Goal: Transaction & Acquisition: Purchase product/service

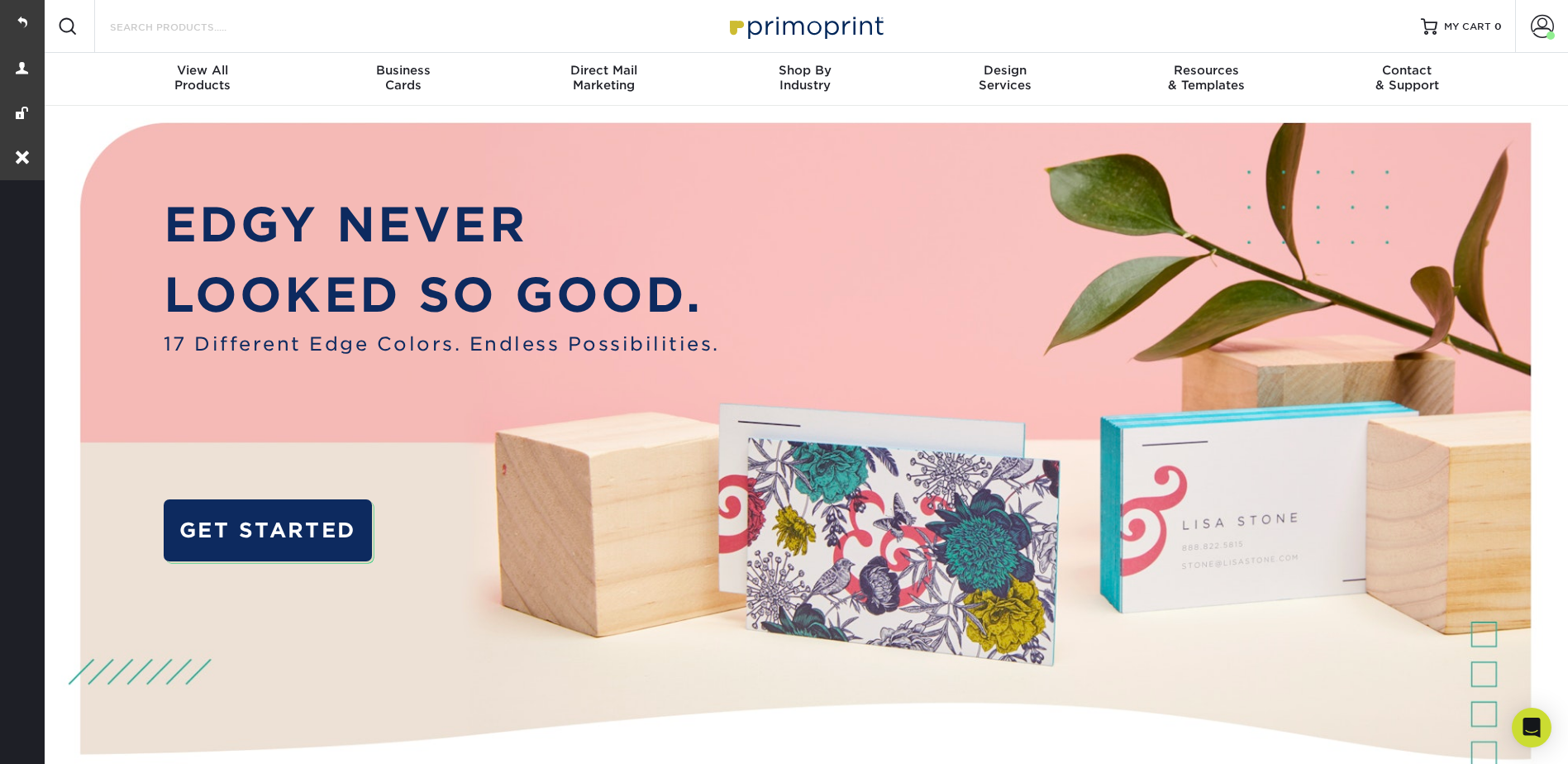
click at [196, 28] on input "Search Products" at bounding box center [189, 27] width 161 height 20
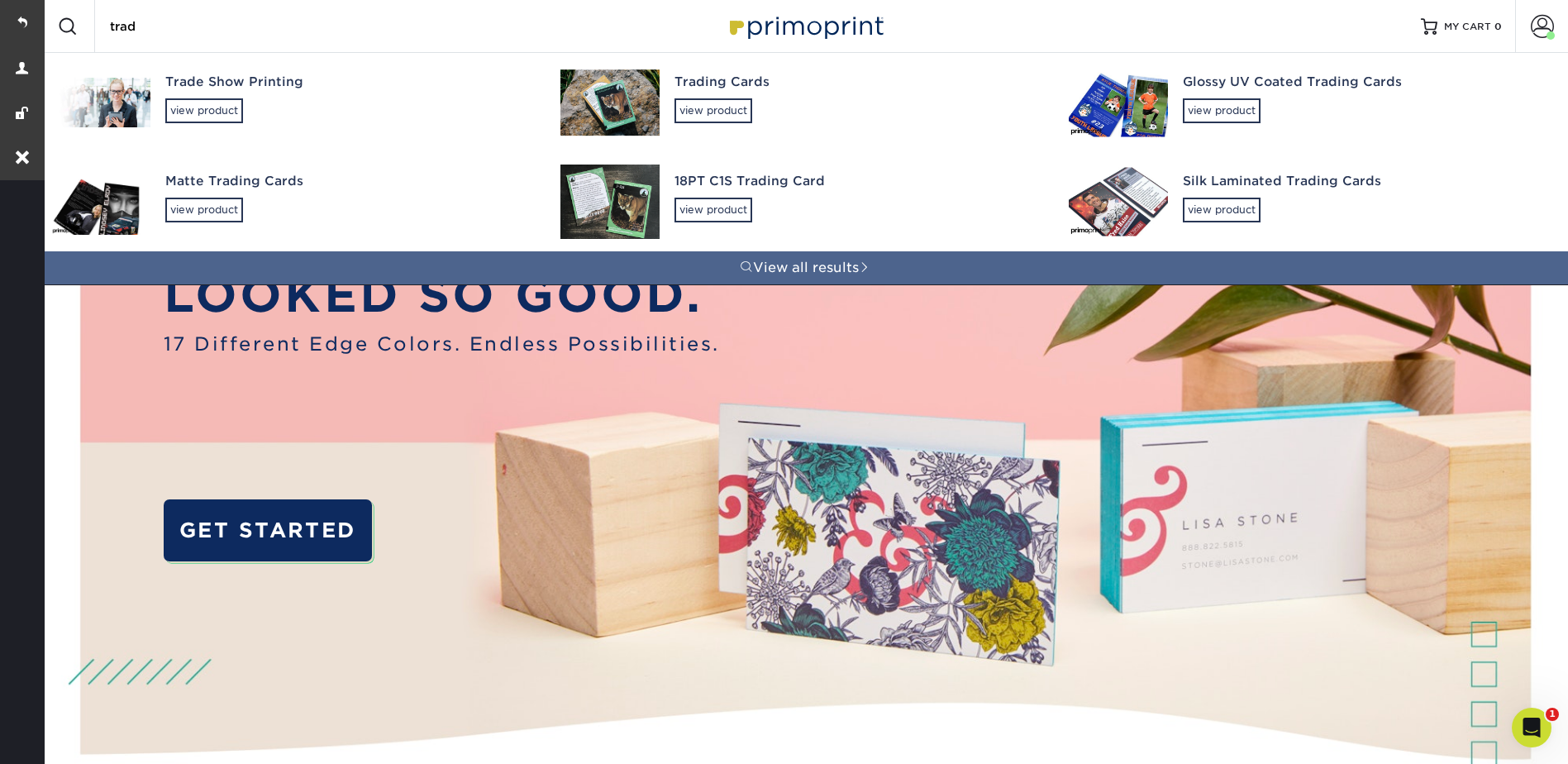
type input "trad"
click at [719, 90] on div "Trading Cards" at bounding box center [857, 82] width 366 height 19
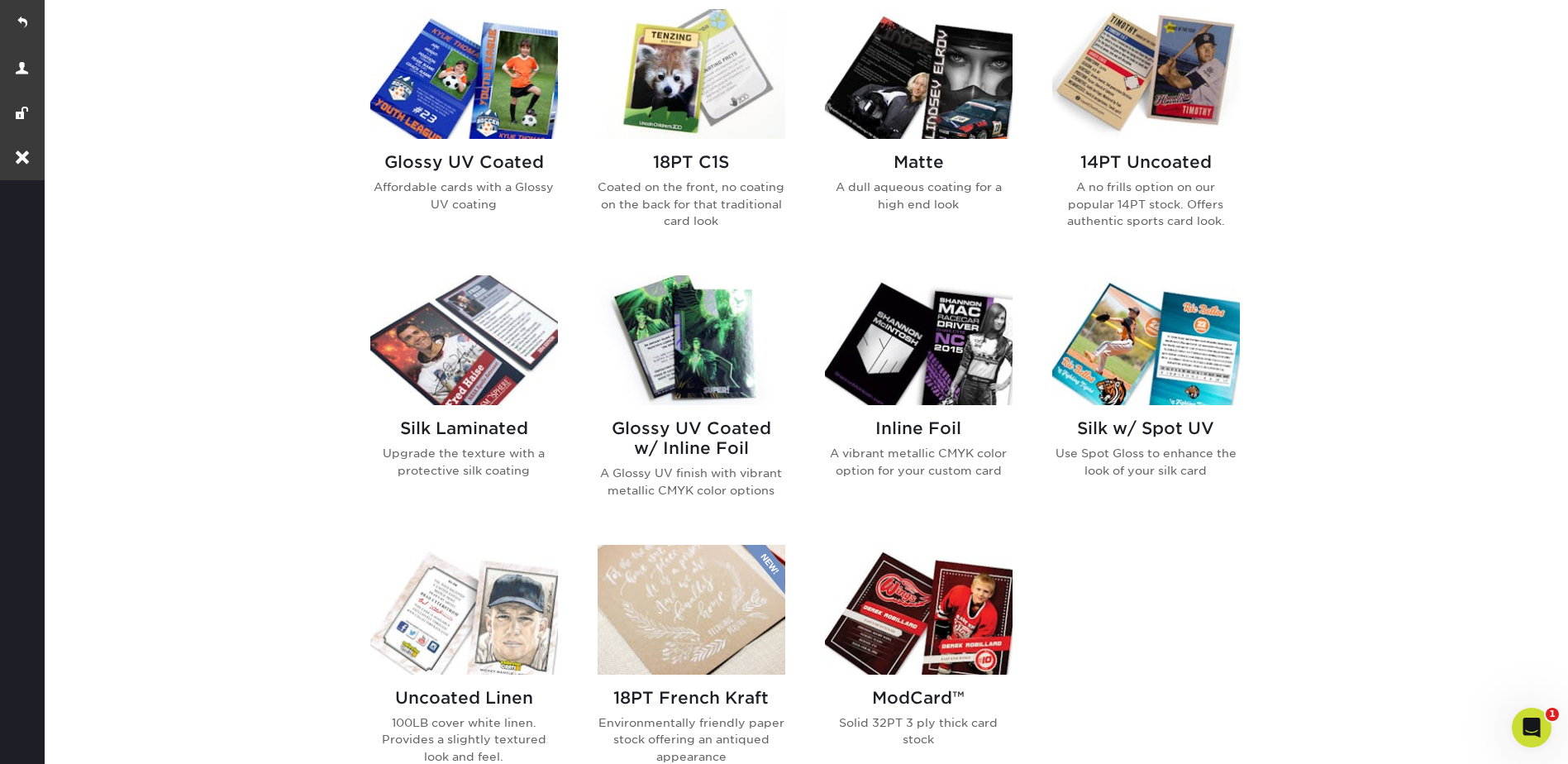
click at [482, 83] on img at bounding box center [464, 73] width 188 height 129
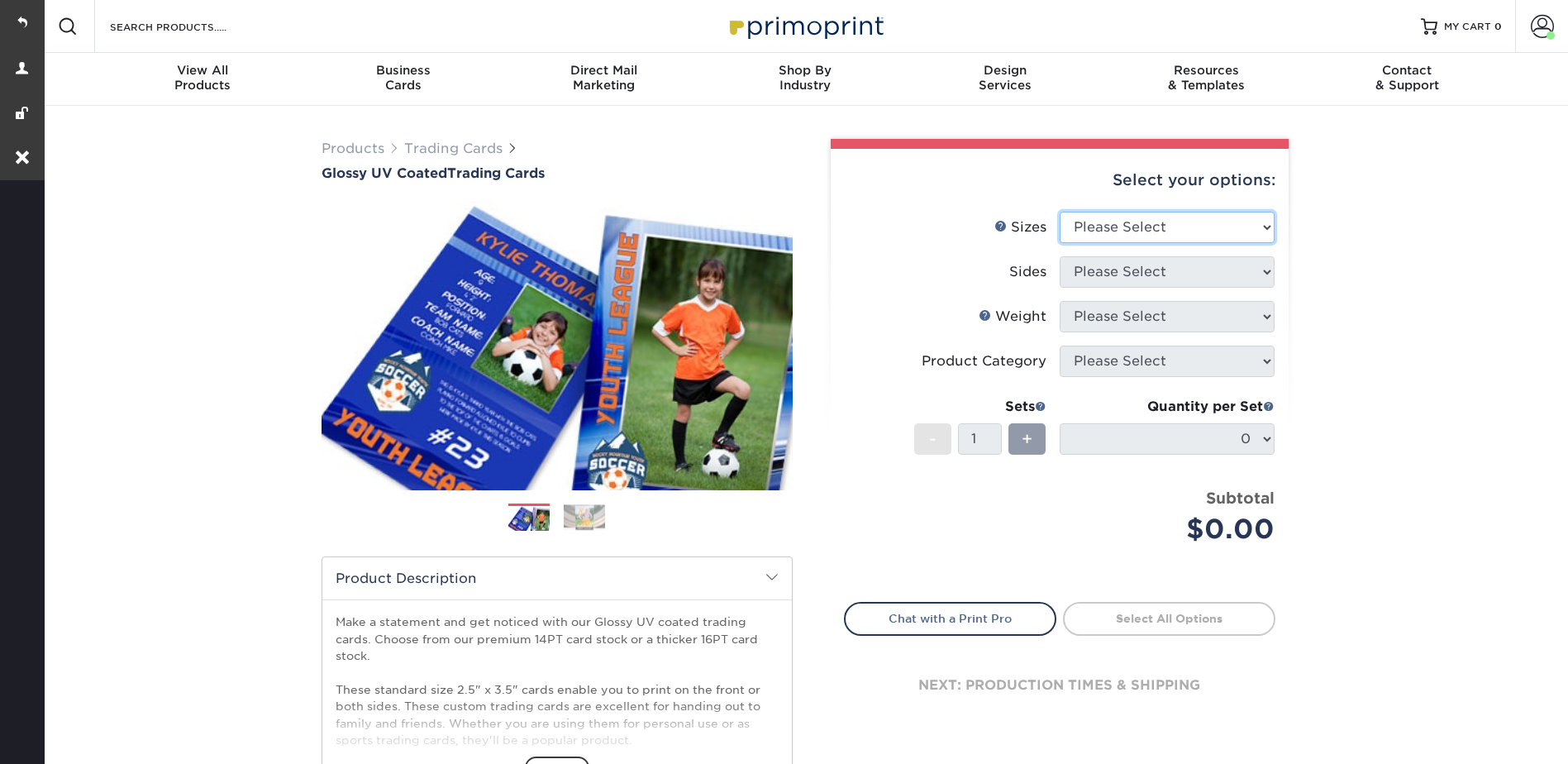
click at [1151, 218] on select "Please Select 2.5" x 3.5"" at bounding box center [1166, 227] width 215 height 32
select select "2.50x3.50"
click at [1060, 211] on select "Please Select 2.5" x 3.5"" at bounding box center [1166, 227] width 215 height 32
click at [1077, 271] on select "Please Select Print Both Sides Print Front Only" at bounding box center [1166, 272] width 215 height 32
select select "13abbda7-1d64-4f25-8bb2-c179b224825d"
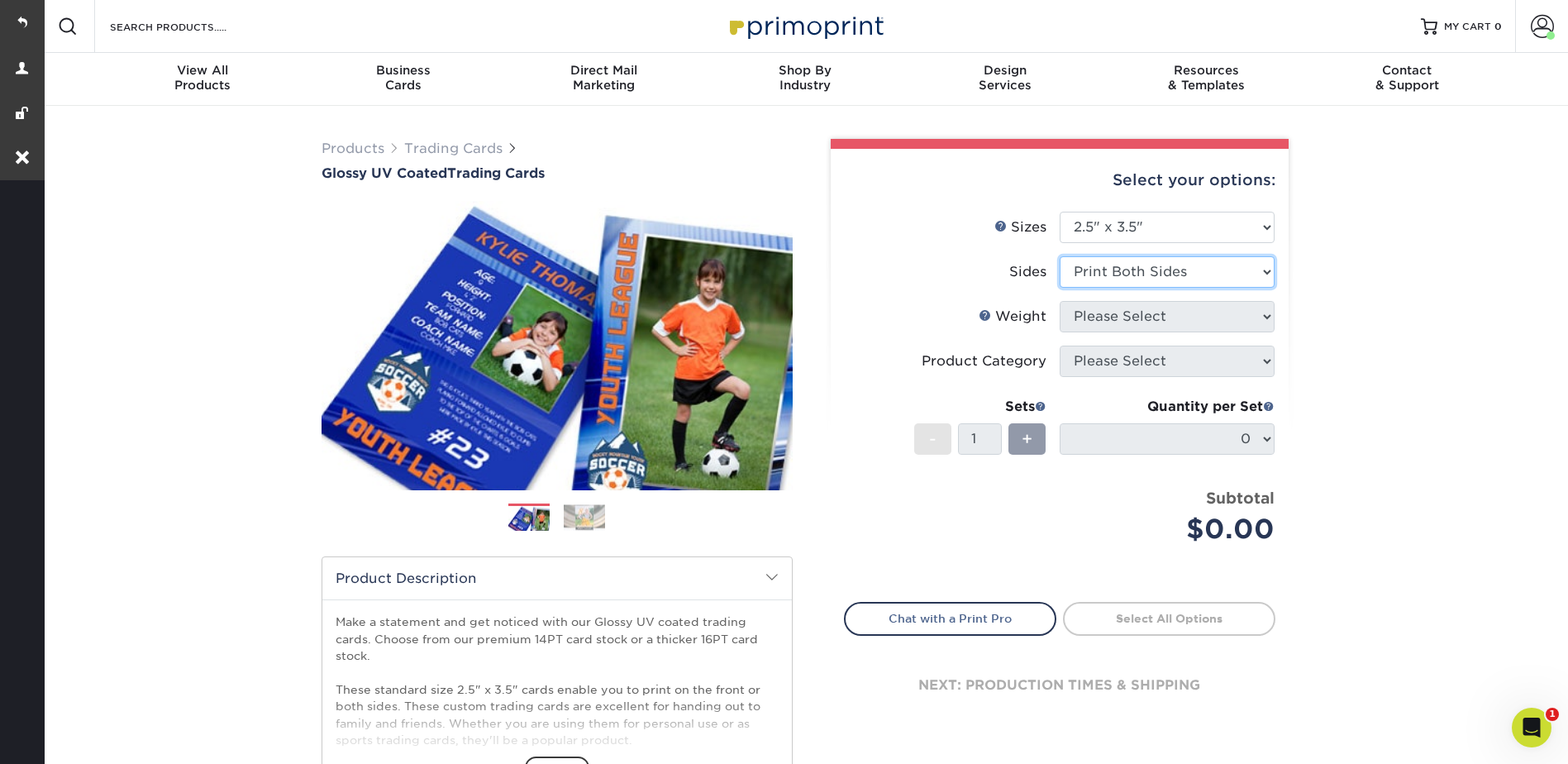
click at [1060, 256] on select "Please Select Print Both Sides Print Front Only" at bounding box center [1166, 272] width 215 height 32
drag, startPoint x: 1091, startPoint y: 316, endPoint x: 1088, endPoint y: 333, distance: 17.3
click at [1091, 316] on select "Please Select 16PT 14PT 18PT C1S" at bounding box center [1166, 316] width 215 height 32
select select "16PT"
click at [1060, 301] on select "Please Select 16PT 14PT 18PT C1S" at bounding box center [1166, 316] width 215 height 32
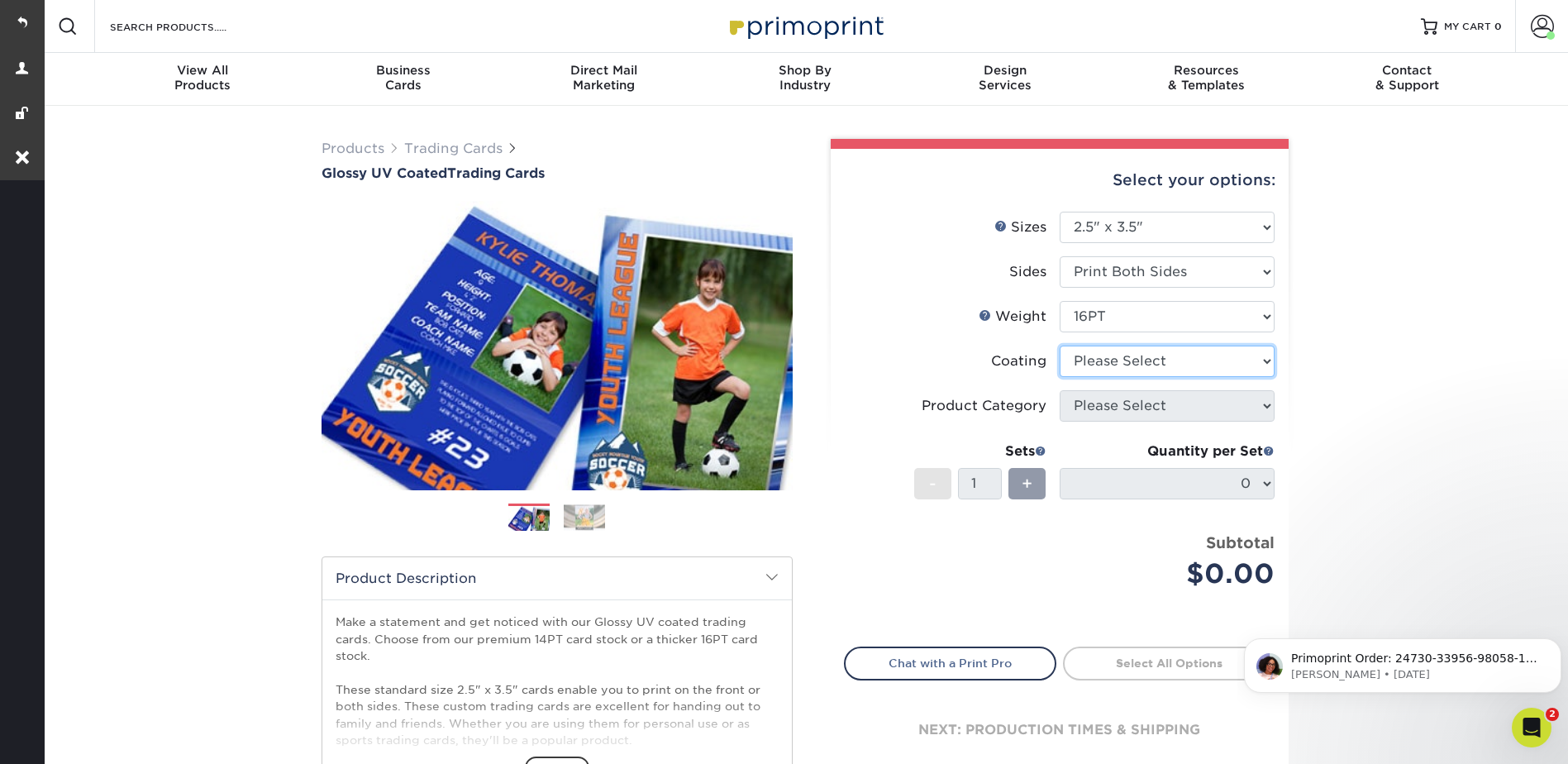
click at [1081, 349] on select at bounding box center [1166, 362] width 215 height 32
select select "1e8116af-acfc-44b1-83dc-8181aa338834"
click at [1060, 346] on select at bounding box center [1166, 362] width 215 height 32
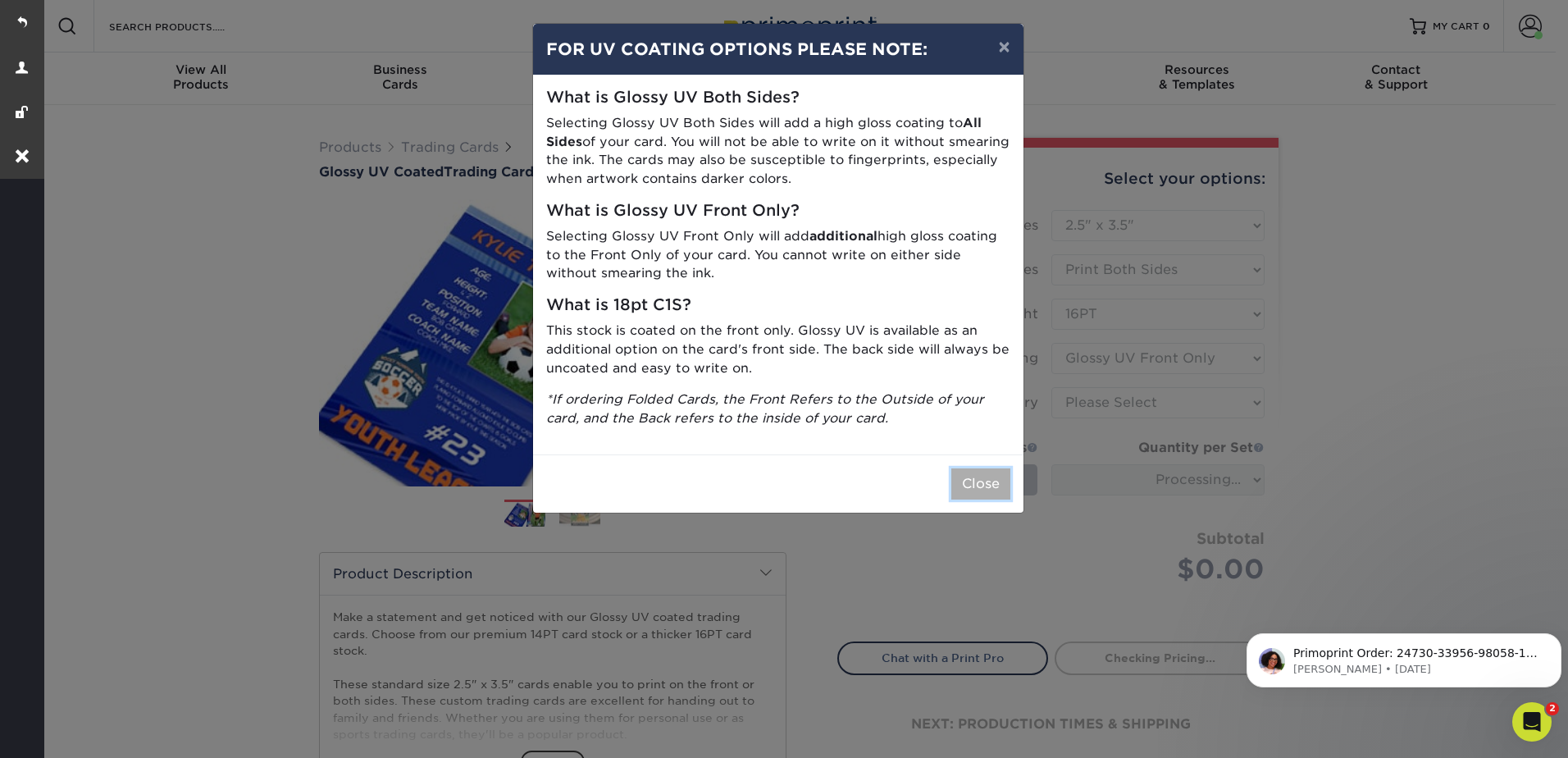
click at [998, 480] on button "Close" at bounding box center [980, 484] width 59 height 31
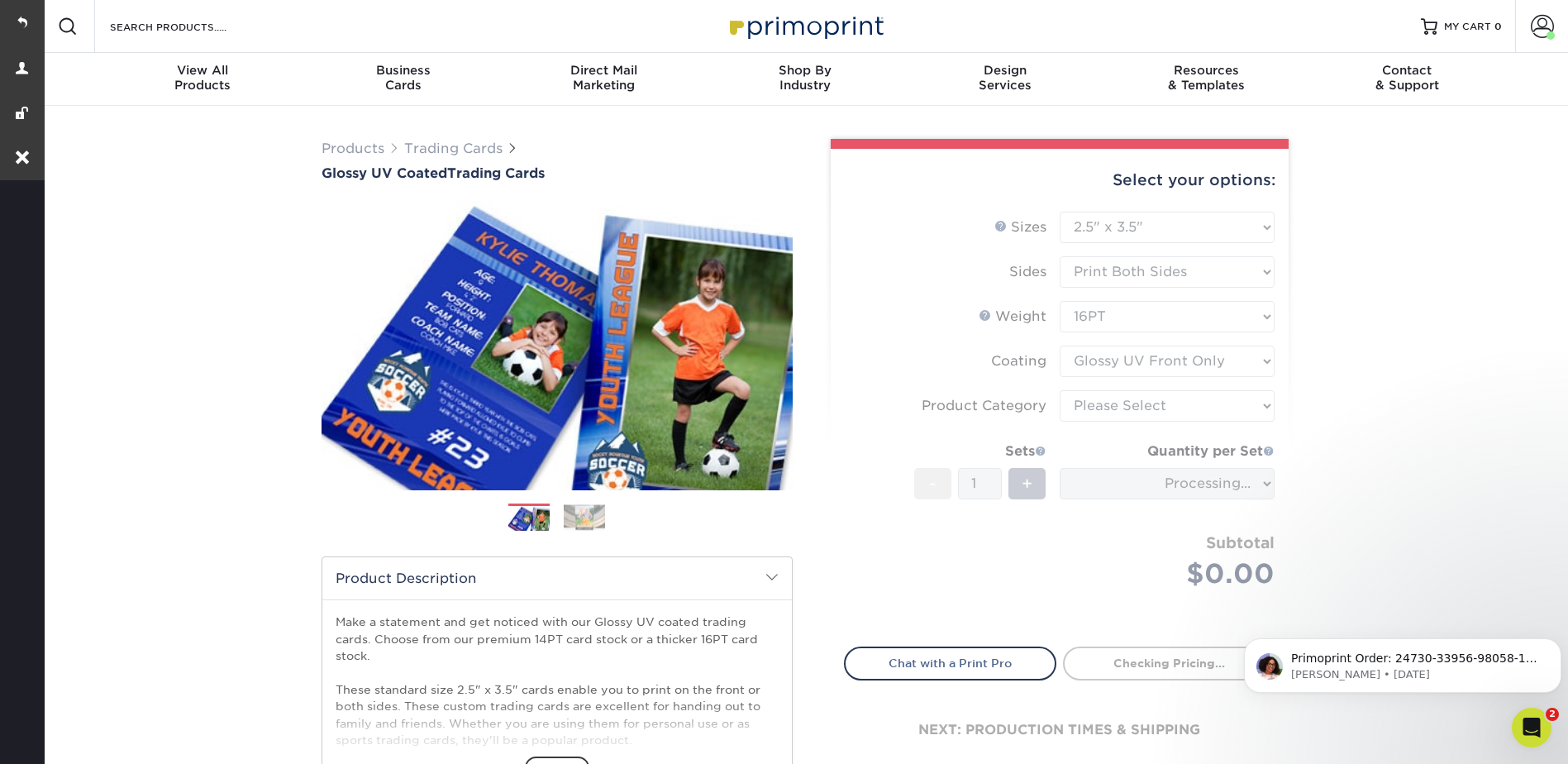
click at [1100, 412] on form "Sizes Help Sizes Please Select 2.5" x 3.5" Sides Please Select 16PT - 1" at bounding box center [1060, 419] width 432 height 416
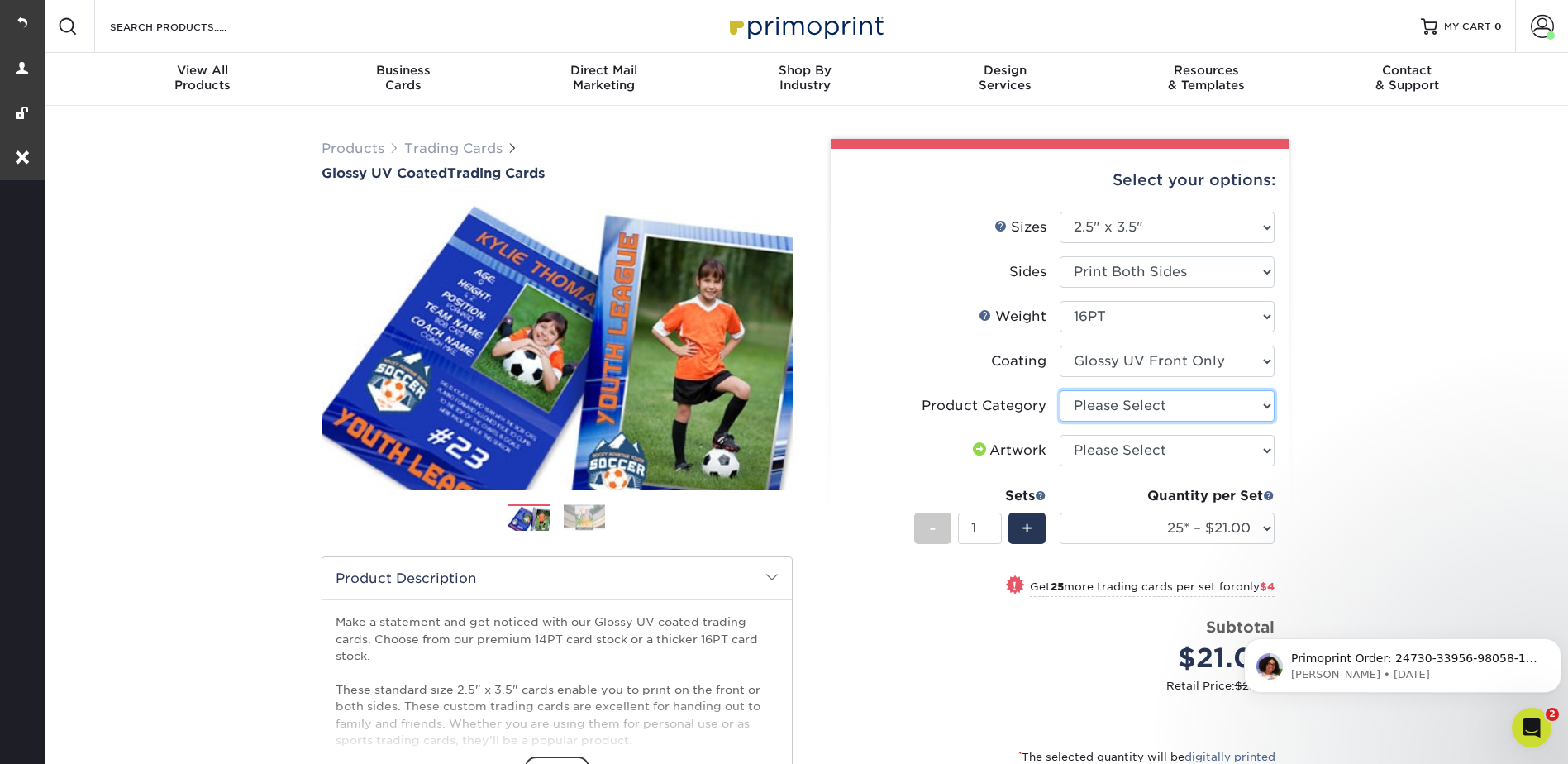
drag, startPoint x: 1103, startPoint y: 397, endPoint x: 1102, endPoint y: 407, distance: 10.0
click at [1102, 397] on select "Please Select Trading Cards" at bounding box center [1166, 406] width 215 height 32
select select "c2f9bce9-36c2-409d-b101-c29d9d031e18"
click at [1060, 390] on select "Please Select Trading Cards" at bounding box center [1166, 406] width 215 height 32
click at [1097, 449] on select "Please Select I will upload files I need a design - $100" at bounding box center [1166, 451] width 215 height 32
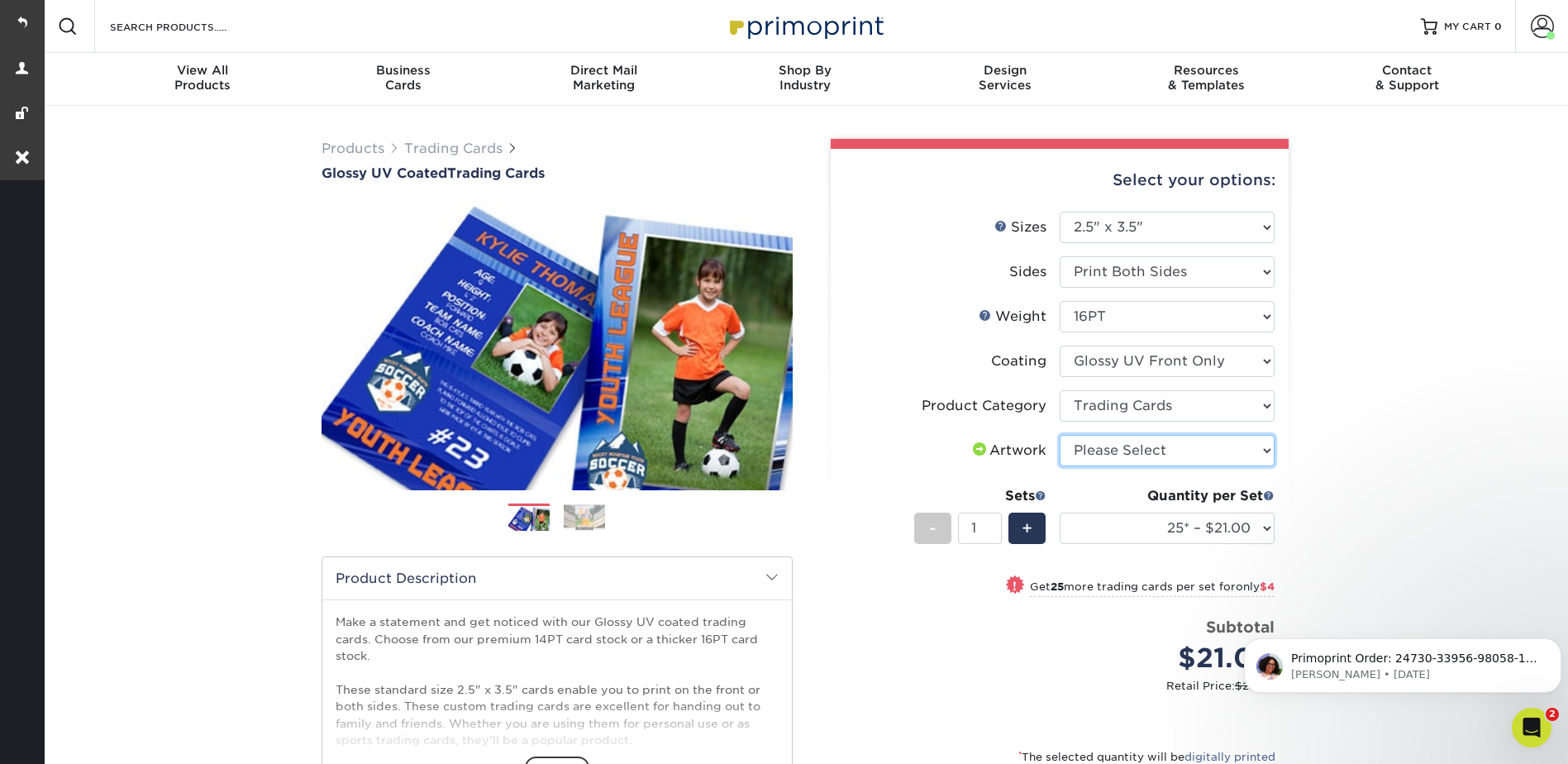
select select "upload"
click at [1060, 435] on select "Please Select I will upload files I need a design - $100" at bounding box center [1166, 451] width 215 height 32
click at [1137, 525] on select "25* – $21.00 50* – $25.00 75* – $31.00 100* – $34.00 250* – $44.00 500 – $53.00…" at bounding box center [1166, 529] width 215 height 32
select select "50* – $25.00"
click at [1060, 513] on select "25* – $21.00 50* – $25.00 75* – $31.00 100* – $34.00 250* – $44.00 500 – $53.00…" at bounding box center [1166, 529] width 215 height 32
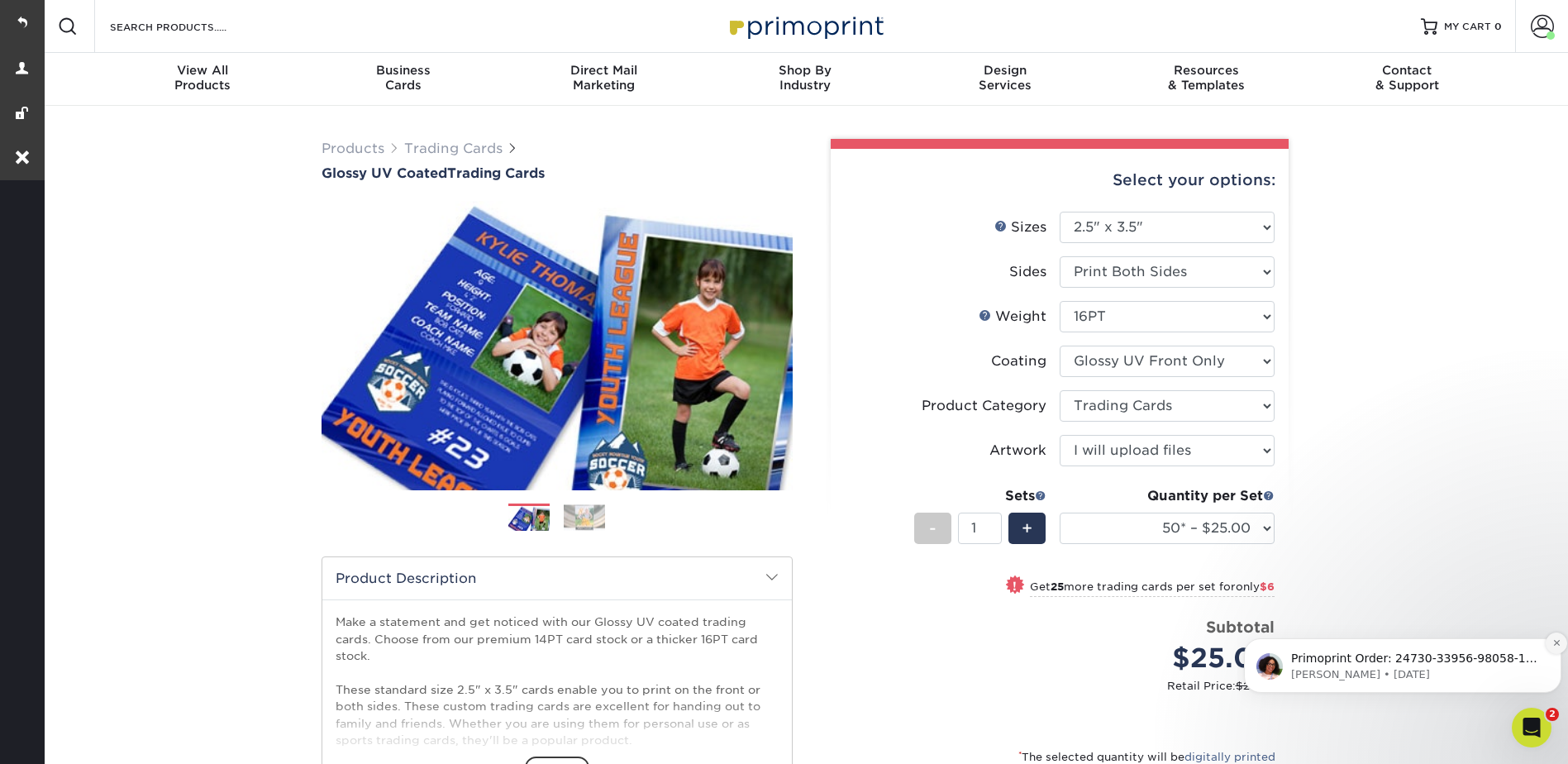
click at [1555, 640] on icon "Dismiss notification" at bounding box center [1556, 642] width 9 height 9
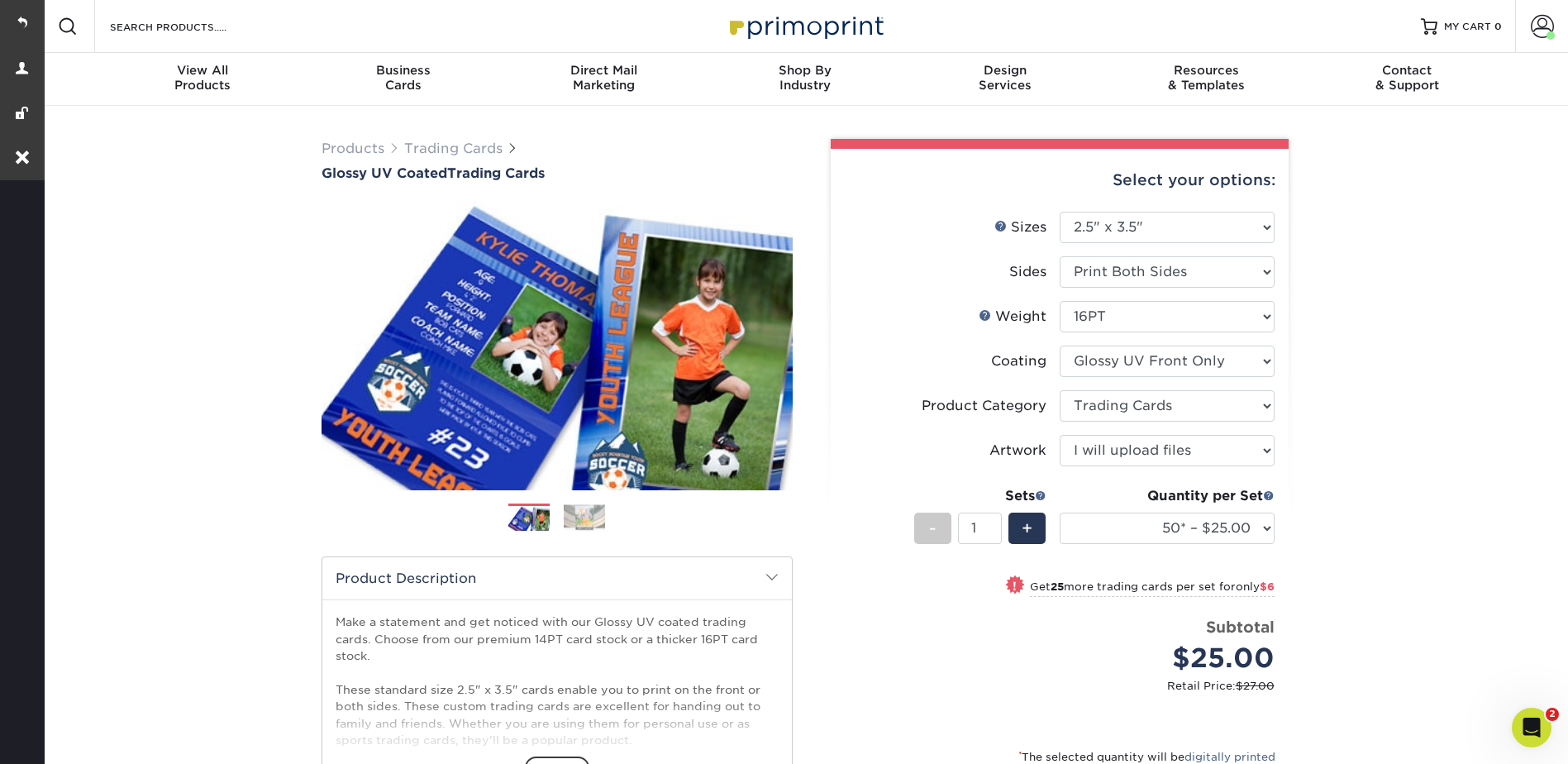
scroll to position [496, 0]
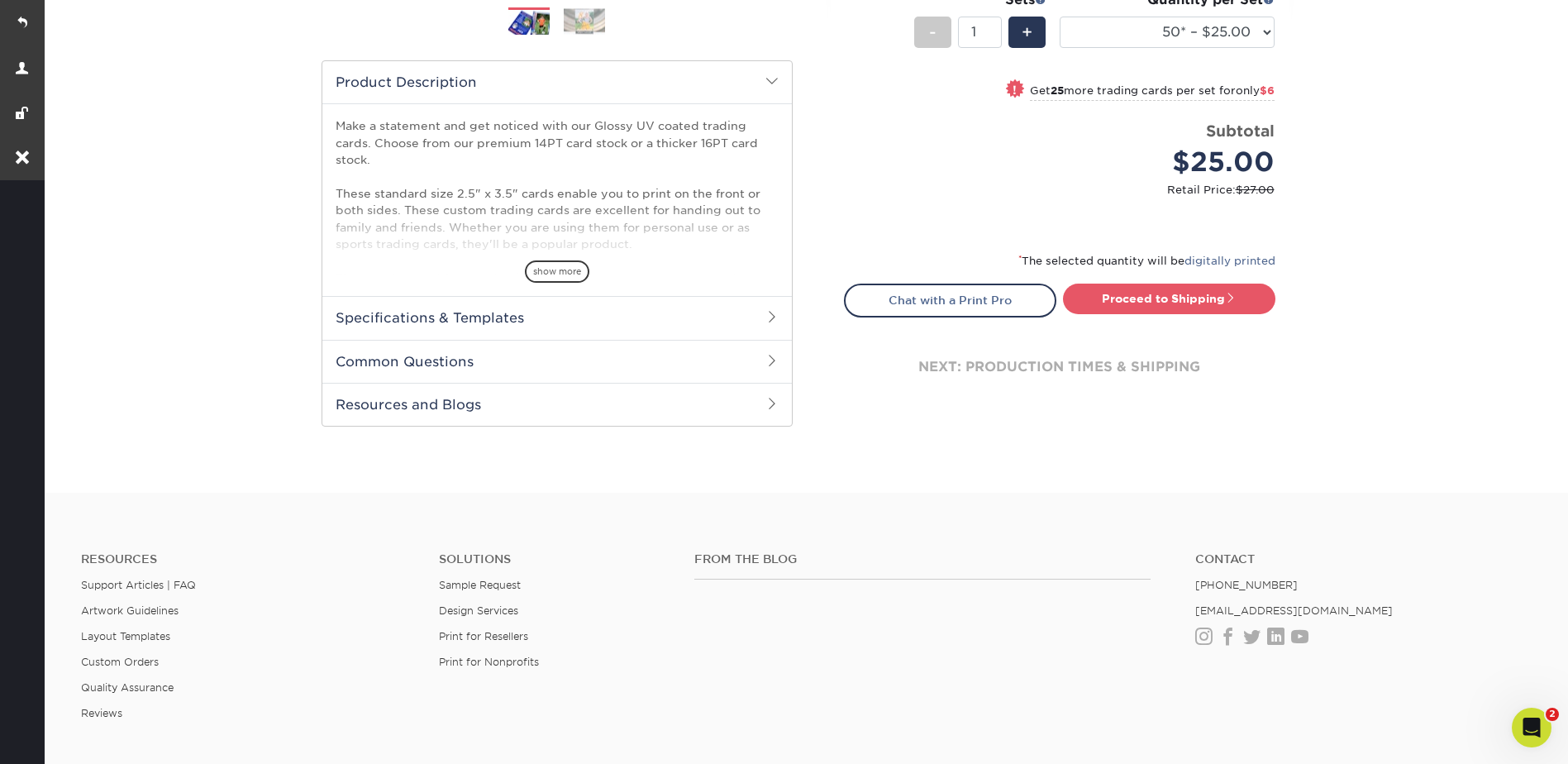
click at [1143, 319] on div "next: production times & shipping" at bounding box center [1060, 367] width 432 height 99
click at [1160, 296] on link "Proceed to Shipping" at bounding box center [1169, 299] width 212 height 30
type input "Set 1"
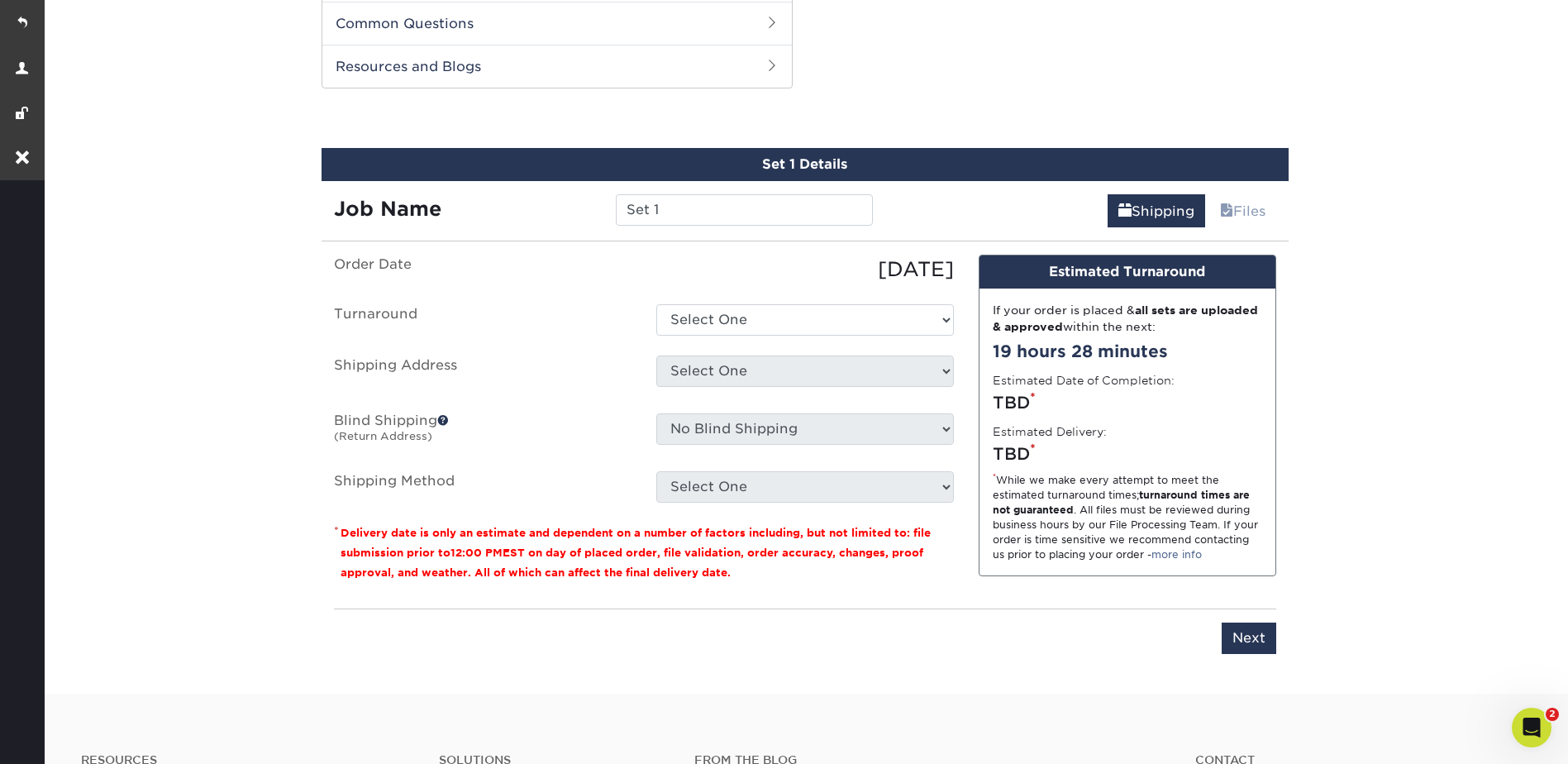
scroll to position [842, 0]
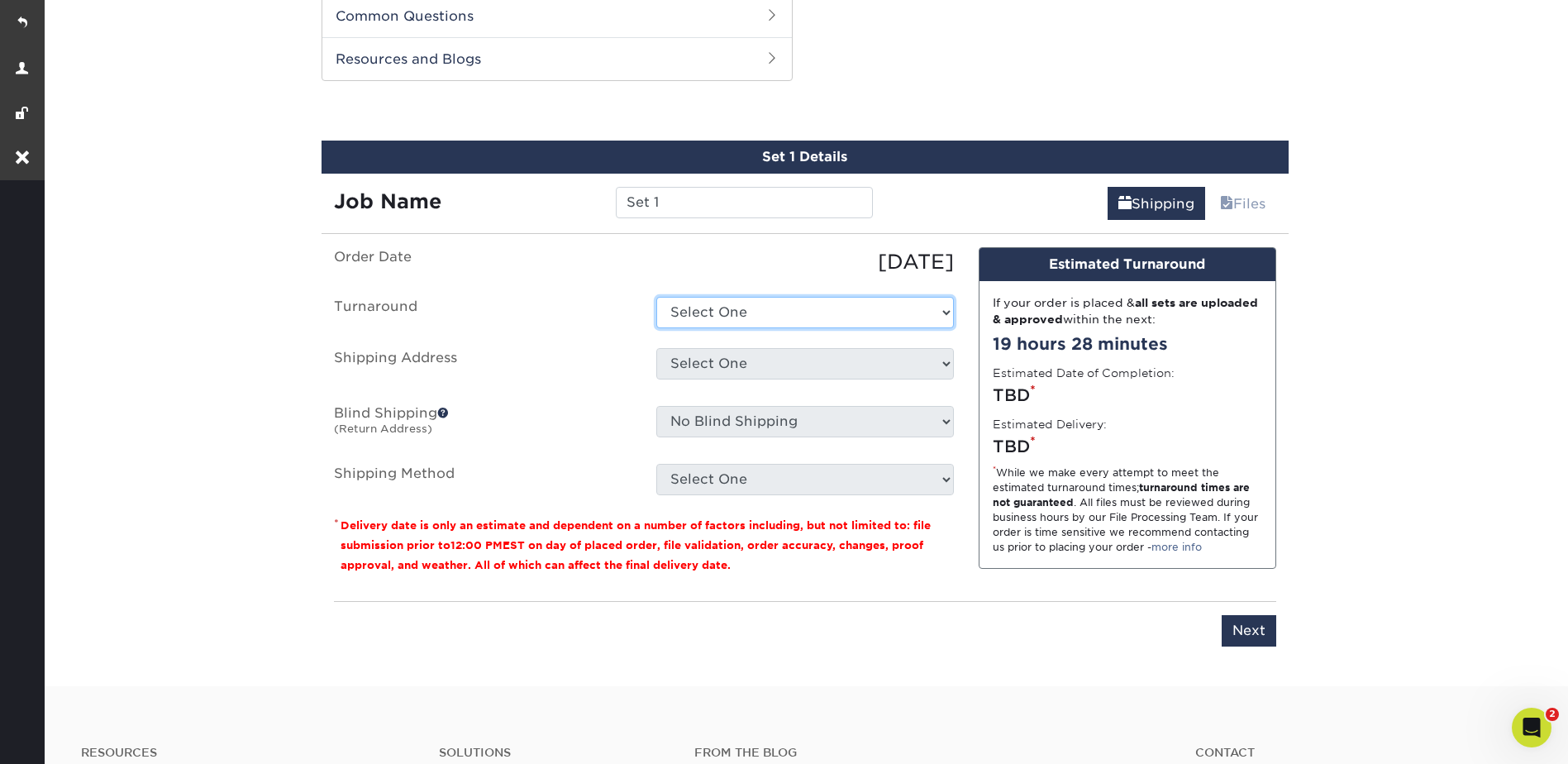
click at [709, 316] on select "Select One 2-4 Business Days 2 Day Next Business Day" at bounding box center [805, 312] width 297 height 32
click at [722, 310] on select "Select One 2-4 Business Days 2 Day Next Business Day" at bounding box center [805, 312] width 297 height 32
click at [716, 310] on select "Select One 2-4 Business Days 2 Day Next Business Day" at bounding box center [805, 312] width 297 height 32
select select "395e5d29-805c-4e40-9b68-059cb5e374c2"
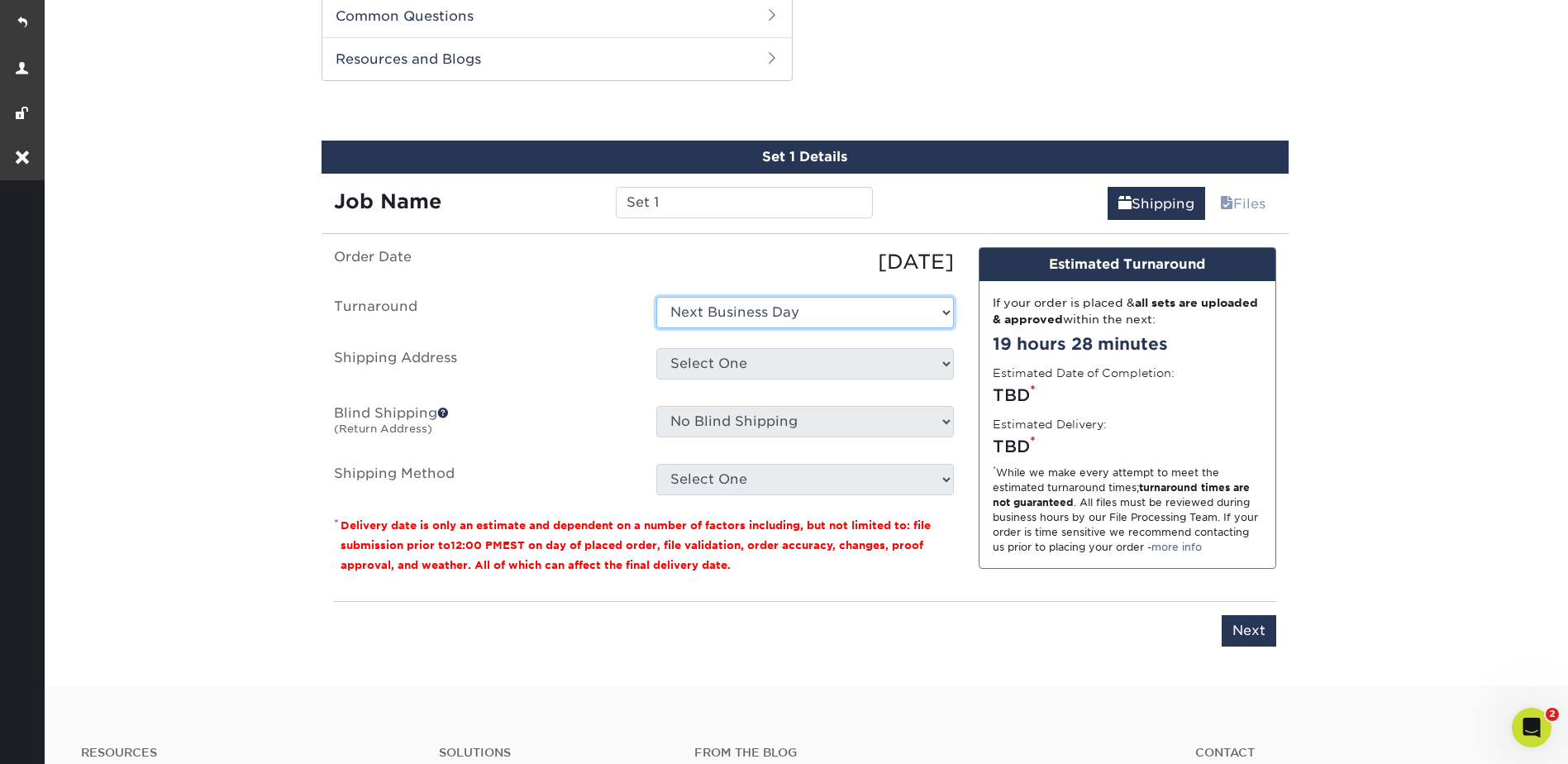
click at [656, 296] on select "Select One 2-4 Business Days 2 Day Next Business Day" at bounding box center [805, 312] width 297 height 32
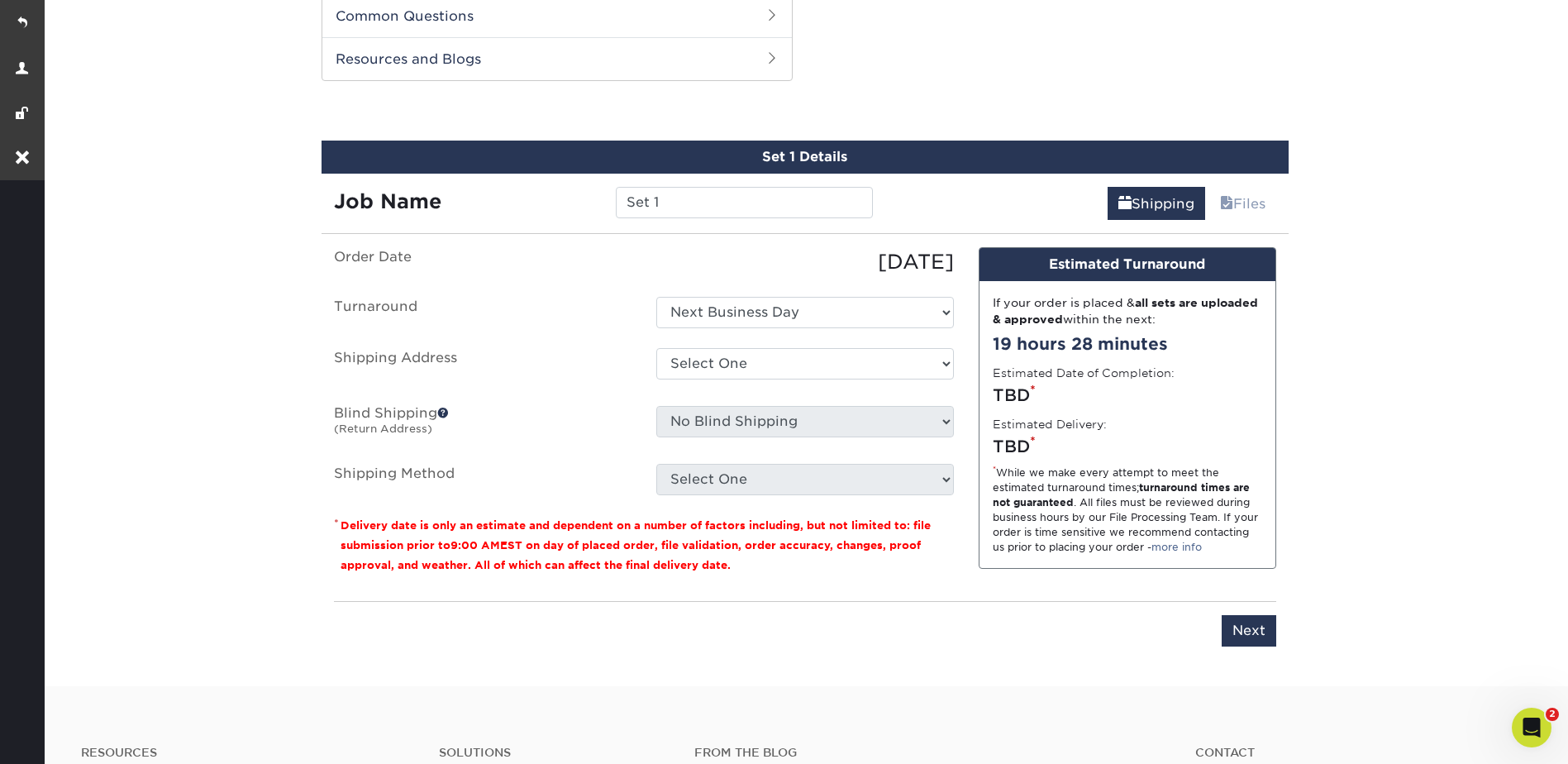
click at [722, 343] on ul "Order Date 09/09/2025 Turnaround Select One 2-4 Business Days 2 Day Next Busine…" at bounding box center [644, 371] width 620 height 248
click at [721, 360] on select "Select One Joe Ammann + Add New Address" at bounding box center [805, 364] width 297 height 32
click at [728, 370] on select "Select One Joe Ammann + Add New Address" at bounding box center [805, 364] width 297 height 32
select select "272241"
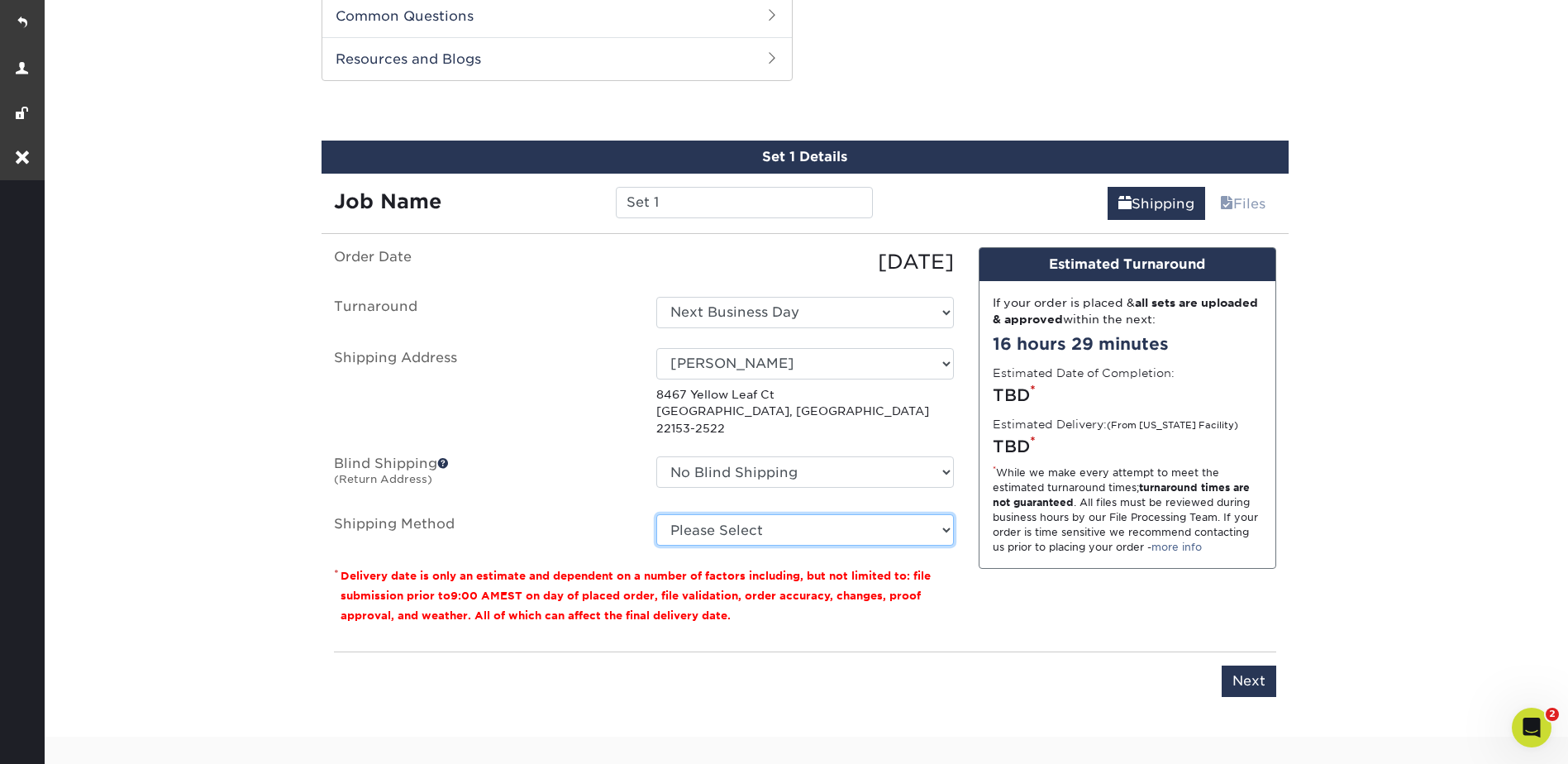
click at [711, 514] on select "Please Select Ground Shipping (+$23.28) 3 Day Shipping Service (+$29.99) 2 Day …" at bounding box center [805, 530] width 297 height 32
click at [675, 514] on select "Please Select Ground Shipping (+$23.28) 3 Day Shipping Service (+$29.99) 2 Day …" at bounding box center [805, 530] width 297 height 32
select select "03"
click at [656, 514] on select "Please Select Ground Shipping (+$23.28) 3 Day Shipping Service (+$29.99) 2 Day …" at bounding box center [805, 530] width 297 height 32
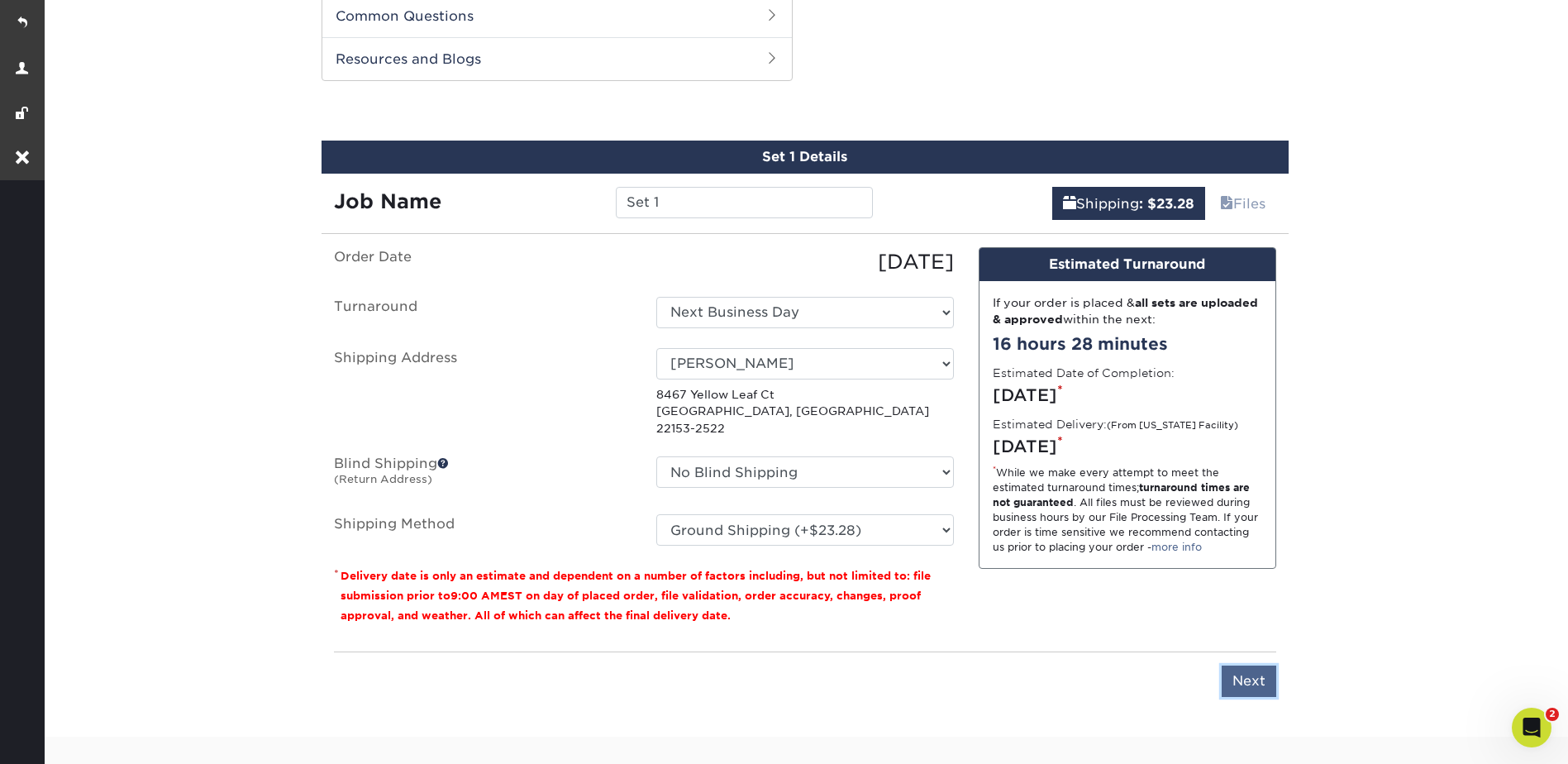
click at [1240, 667] on input "Next" at bounding box center [1248, 681] width 54 height 32
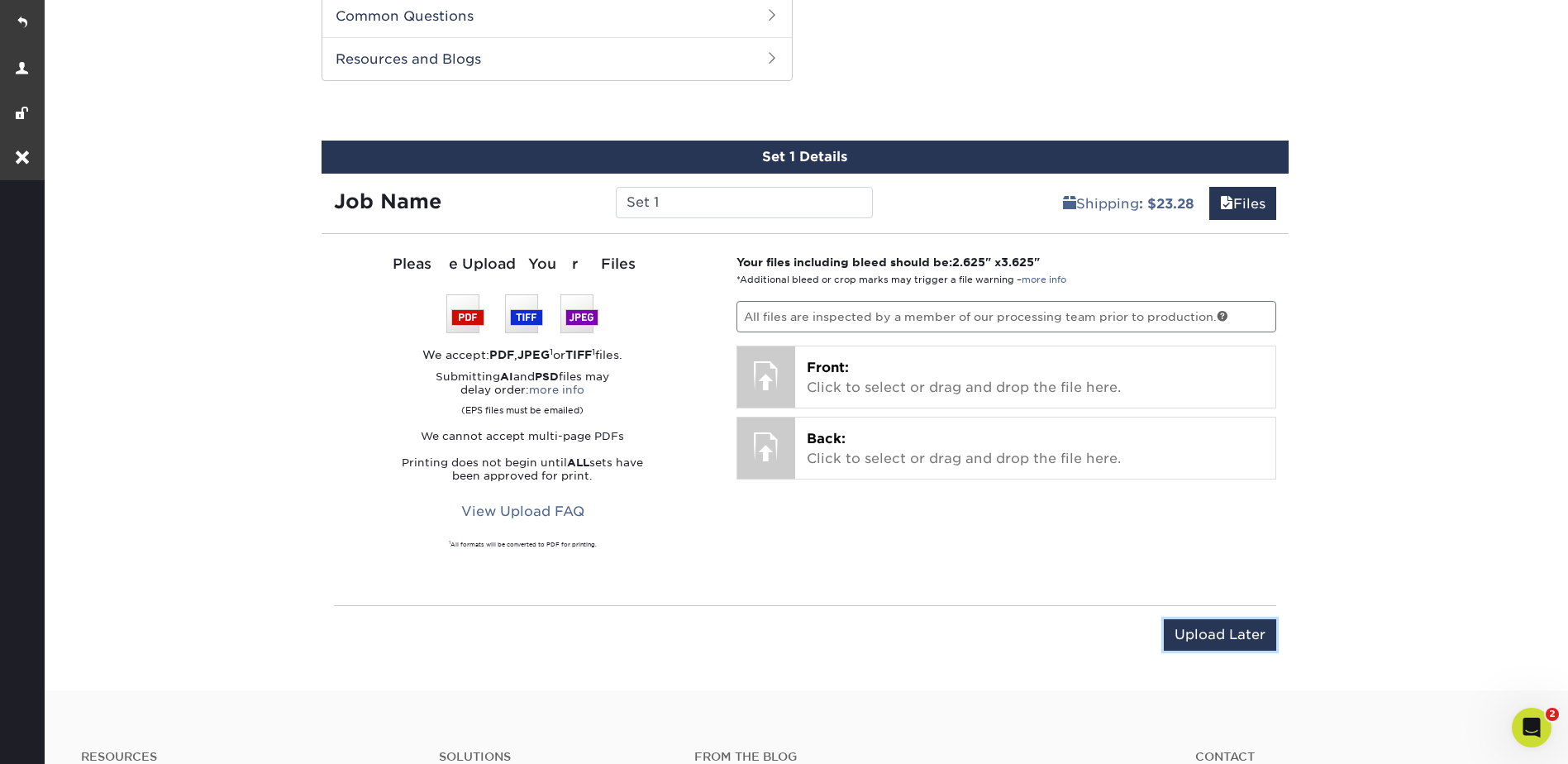
click at [1210, 635] on input "Upload Later" at bounding box center [1220, 635] width 113 height 32
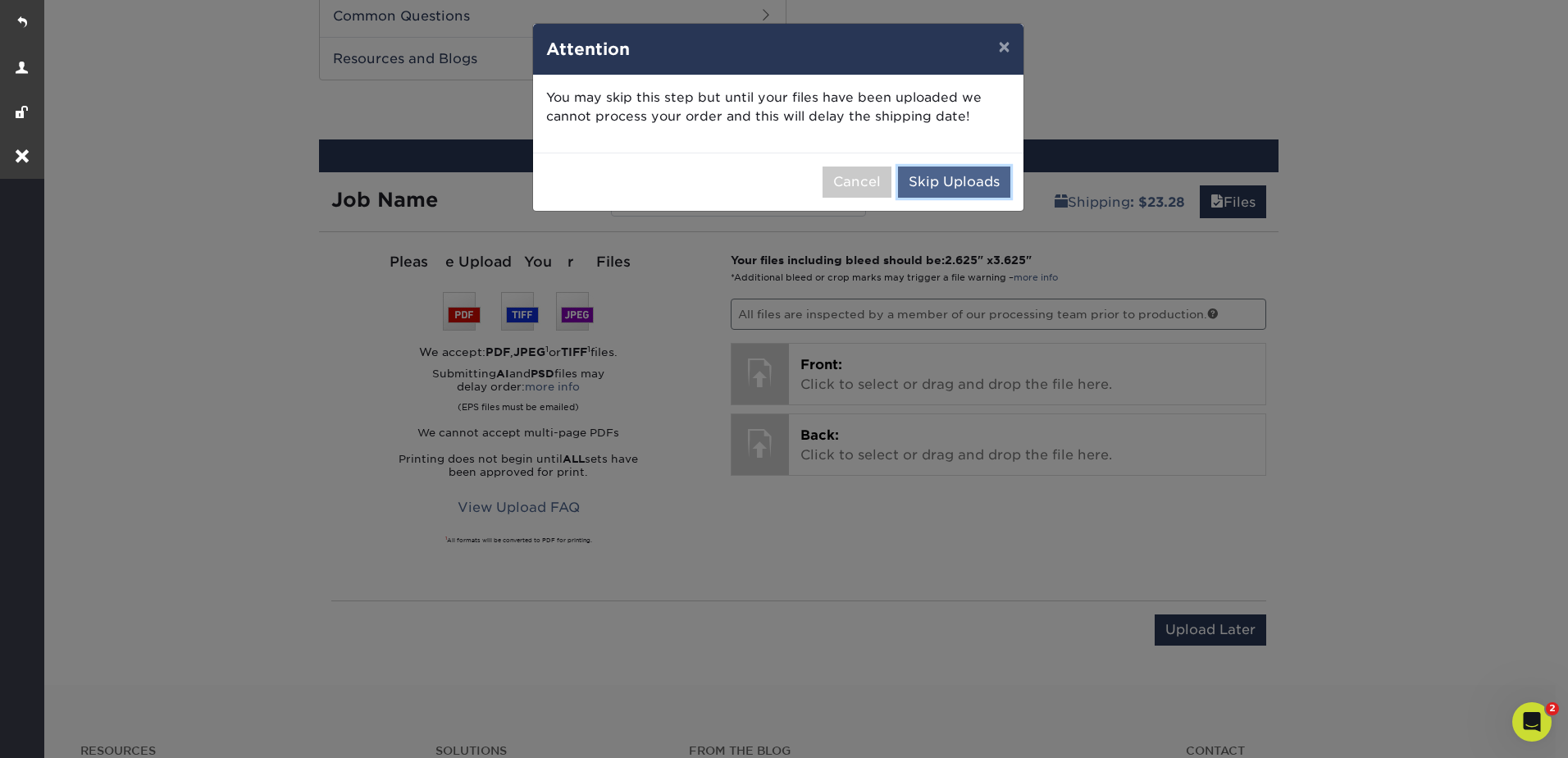
click at [977, 172] on button "Skip Uploads" at bounding box center [954, 182] width 113 height 31
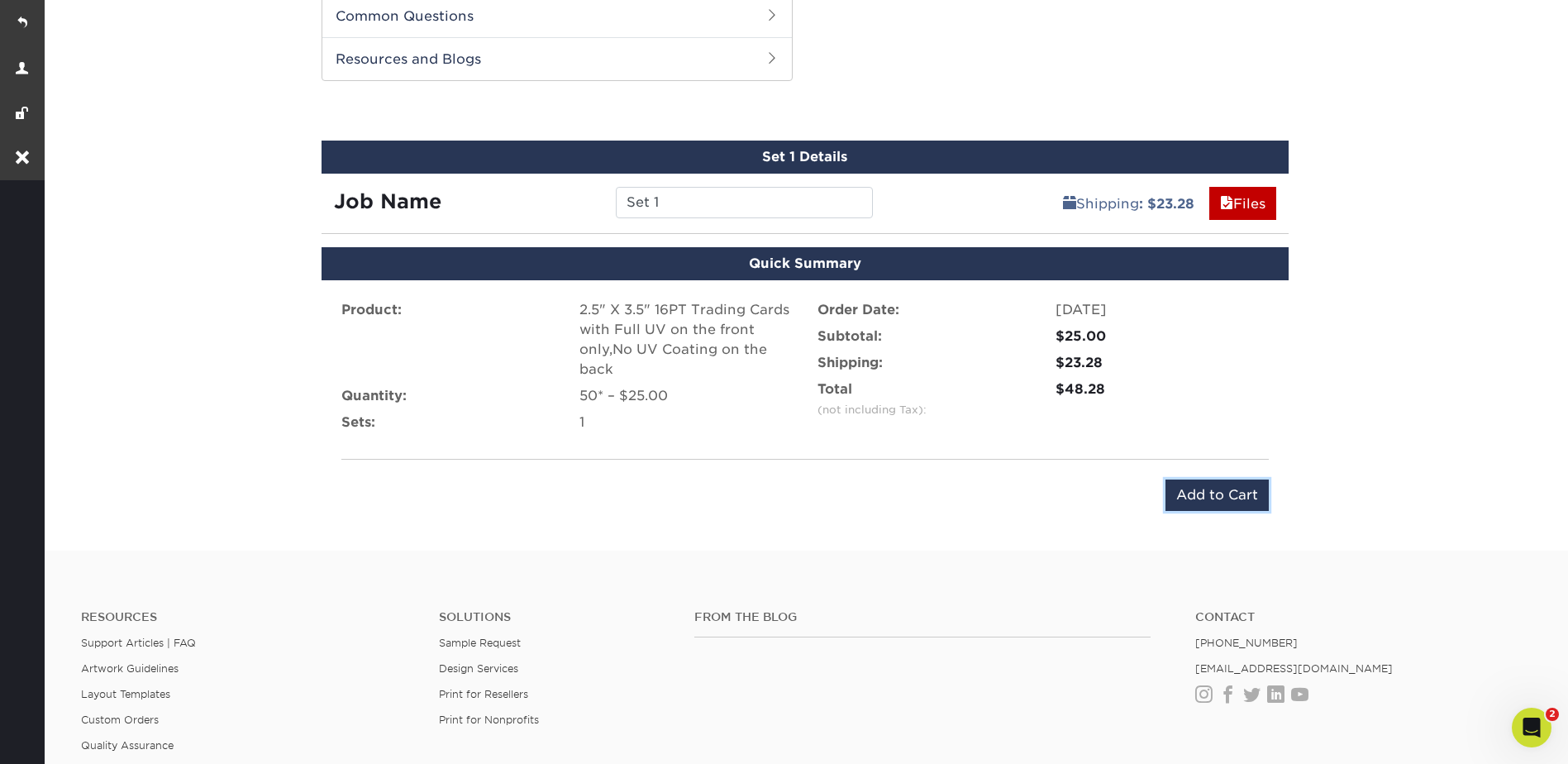
drag, startPoint x: 1216, startPoint y: 493, endPoint x: 1237, endPoint y: 476, distance: 27.0
click at [1216, 494] on input "Add to Cart" at bounding box center [1217, 495] width 104 height 32
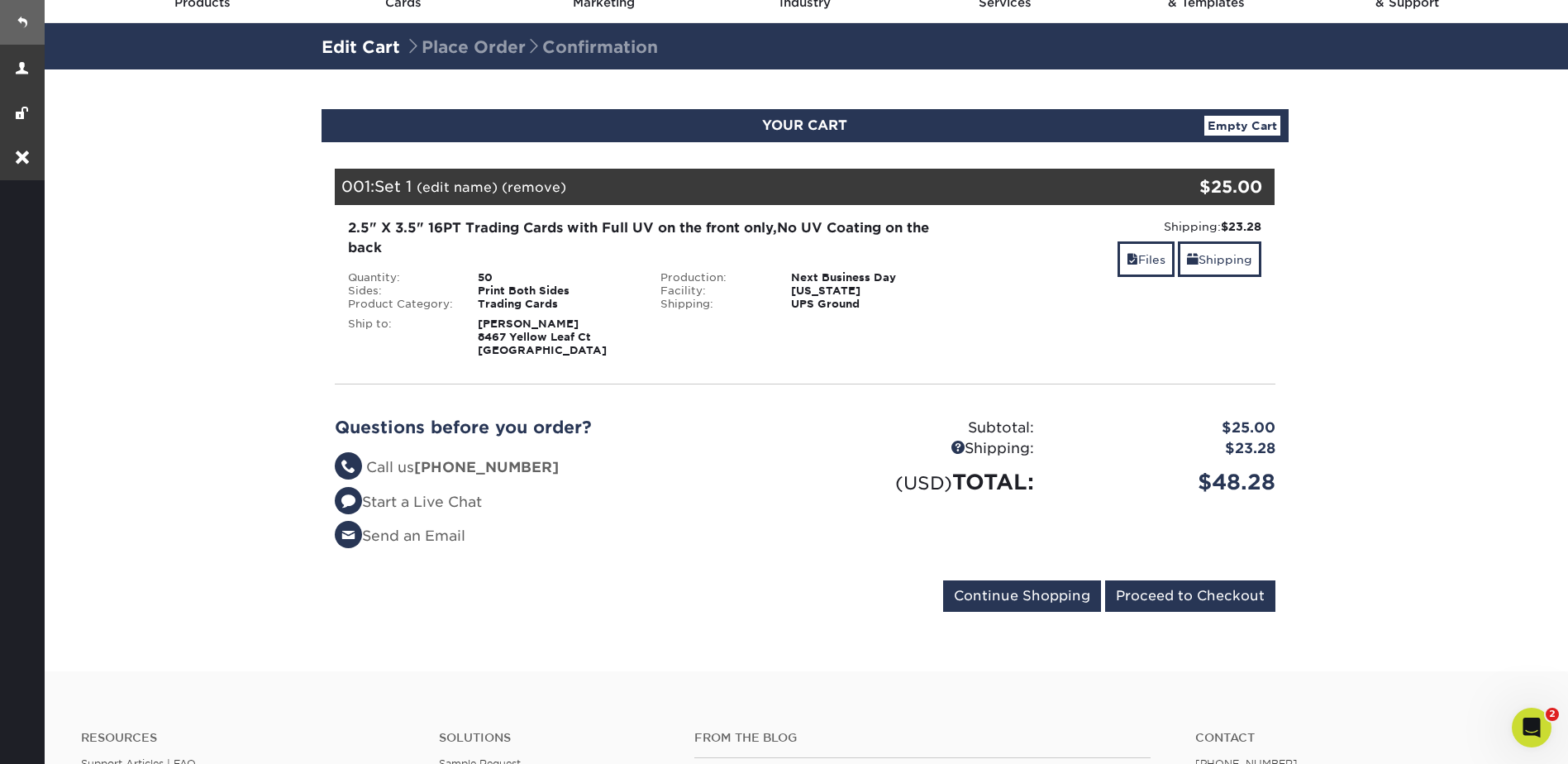
click at [32, 20] on link at bounding box center [22, 22] width 44 height 44
